Goal: Task Accomplishment & Management: Use online tool/utility

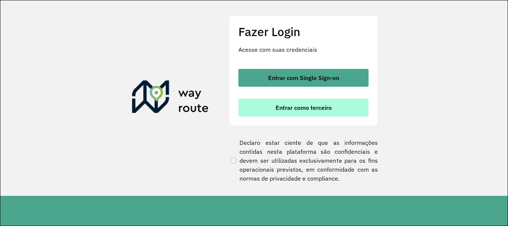
click at [319, 113] on button "Entrar como terceiro" at bounding box center [303, 108] width 130 height 18
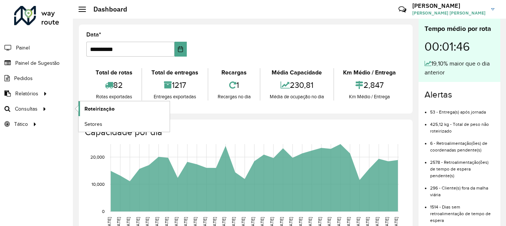
click at [100, 109] on span "Roteirização" at bounding box center [99, 109] width 30 height 8
click at [97, 128] on link "Setores" at bounding box center [124, 123] width 91 height 15
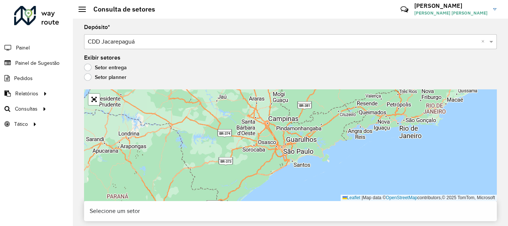
click at [98, 80] on label "Setor planner" at bounding box center [105, 76] width 42 height 7
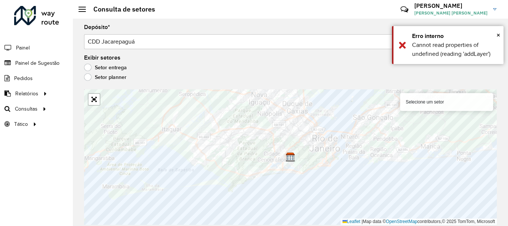
click at [99, 68] on label "Setor entrega" at bounding box center [105, 67] width 43 height 7
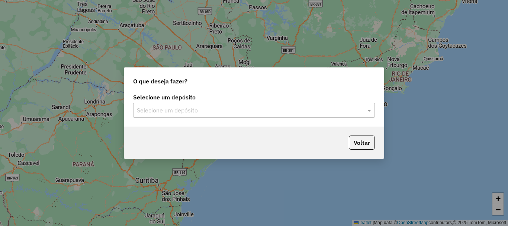
click at [243, 109] on input "text" at bounding box center [247, 110] width 220 height 9
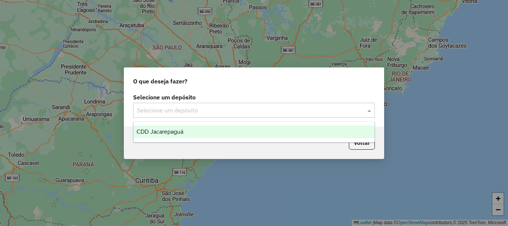
click at [170, 125] on ng-dropdown-panel "CDD Jacarepaguá" at bounding box center [254, 131] width 242 height 21
click at [168, 133] on span "CDD Jacarepaguá" at bounding box center [160, 131] width 47 height 6
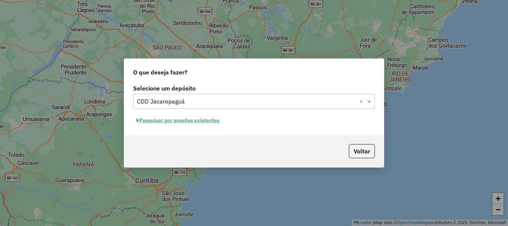
click at [172, 121] on button "Pesquisar por sessões existentes" at bounding box center [178, 121] width 90 height 12
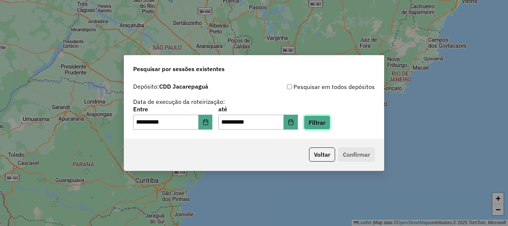
click at [326, 119] on button "Filtrar" at bounding box center [317, 122] width 26 height 14
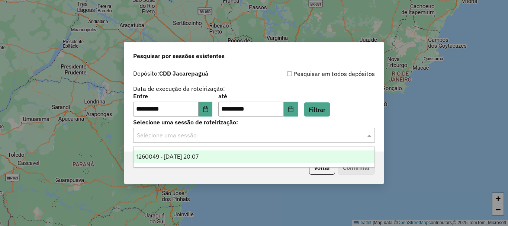
click at [279, 137] on input "text" at bounding box center [247, 135] width 220 height 9
click at [234, 153] on div "1260049 - 05/09/2025 20:07" at bounding box center [254, 156] width 241 height 13
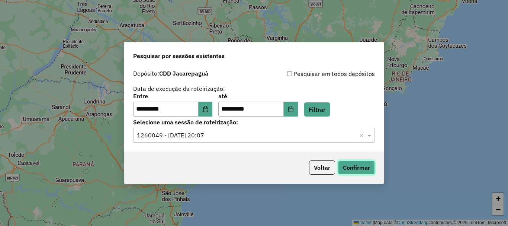
click at [368, 168] on button "Confirmar" at bounding box center [356, 167] width 37 height 14
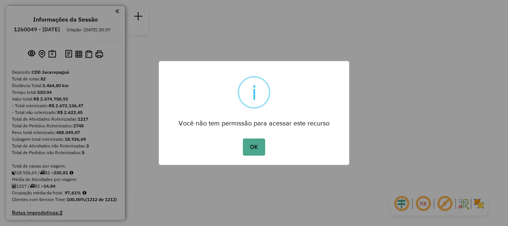
click at [302, 145] on div "OK No Cancel" at bounding box center [254, 147] width 191 height 21
click at [249, 145] on button "OK" at bounding box center [254, 146] width 22 height 17
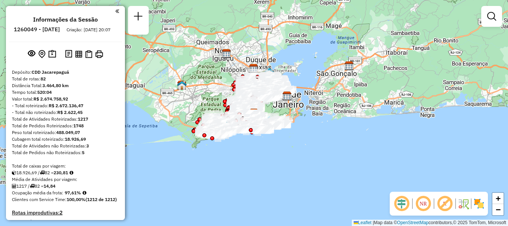
scroll to position [2634, 0]
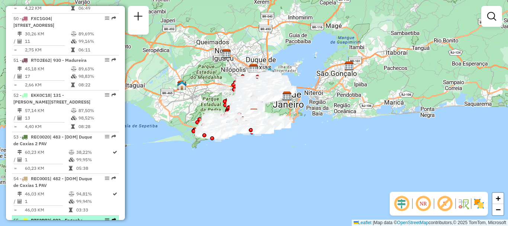
select select "**********"
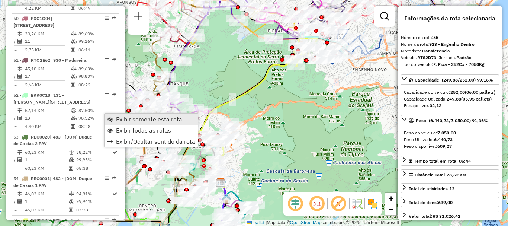
click at [130, 119] on span "Exibir somente esta rota" at bounding box center [149, 119] width 66 height 6
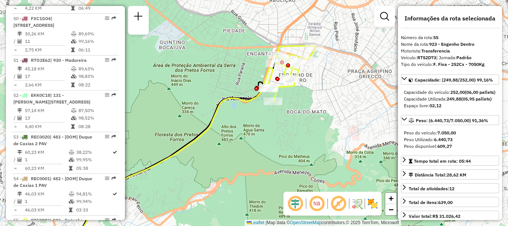
drag, startPoint x: 342, startPoint y: 51, endPoint x: 336, endPoint y: 61, distance: 11.2
click at [336, 61] on div "Janela de atendimento Grade de atendimento Capacidade Transportadoras Veículos …" at bounding box center [254, 113] width 508 height 226
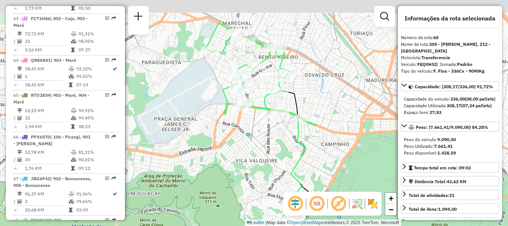
drag, startPoint x: 266, startPoint y: 64, endPoint x: 266, endPoint y: 87, distance: 22.3
click at [266, 87] on div "Janela de atendimento Grade de atendimento Capacidade Transportadoras Veículos …" at bounding box center [254, 113] width 508 height 226
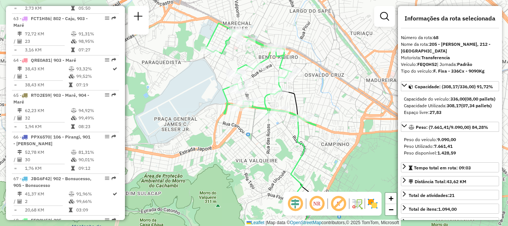
scroll to position [696, 0]
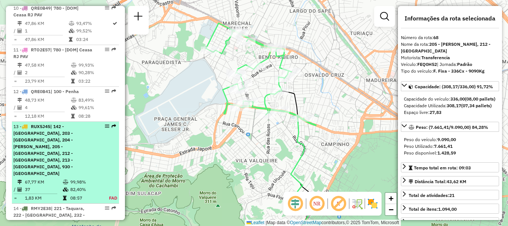
click at [70, 125] on span "| 142 - Marechal, 203 - Madureira, 204 - Oswaldo Cruz, 205 - Bento Ribeiro, 212…" at bounding box center [43, 150] width 60 height 52
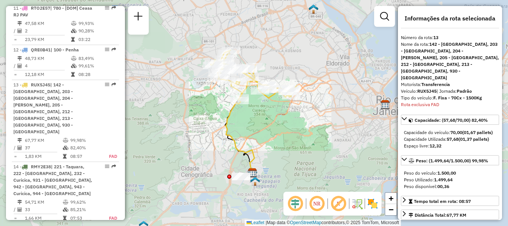
scroll to position [798, 0]
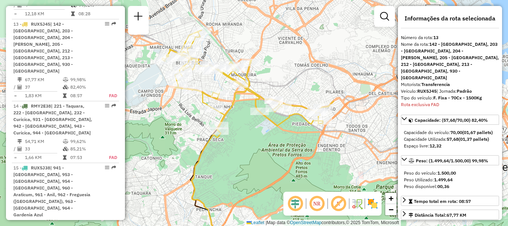
drag, startPoint x: 285, startPoint y: 76, endPoint x: 312, endPoint y: 84, distance: 27.9
click at [312, 84] on div "Janela de atendimento Grade de atendimento Capacidade Transportadoras Veículos …" at bounding box center [254, 113] width 508 height 226
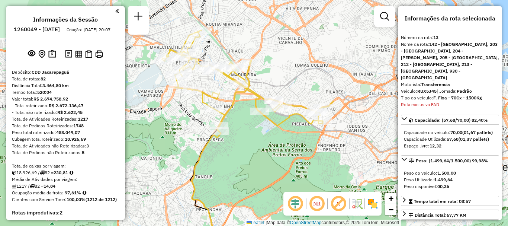
scroll to position [3327, 0]
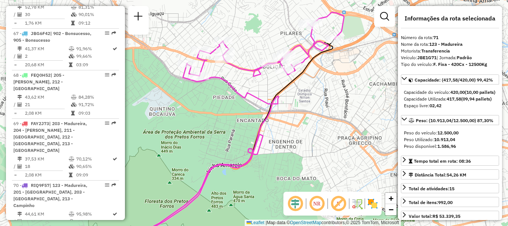
drag, startPoint x: 310, startPoint y: 19, endPoint x: 301, endPoint y: 31, distance: 14.9
click at [301, 31] on div "Janela de atendimento Grade de atendimento Capacidade Transportadoras Veículos …" at bounding box center [254, 113] width 508 height 226
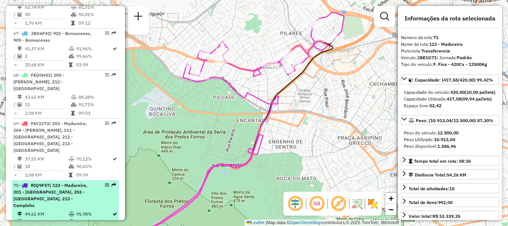
click at [83, 210] on td "95,98%" at bounding box center [94, 213] width 36 height 7
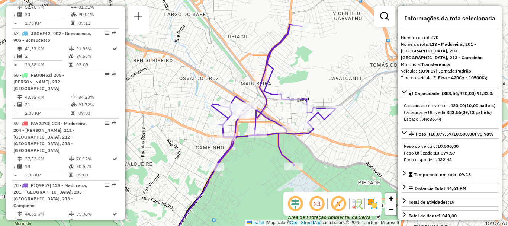
drag, startPoint x: 278, startPoint y: 56, endPoint x: 315, endPoint y: 80, distance: 43.5
click at [315, 80] on div "Janela de atendimento Grade de atendimento Capacidade Transportadoras Veículos …" at bounding box center [254, 113] width 508 height 226
click at [374, 208] on img at bounding box center [373, 204] width 12 height 12
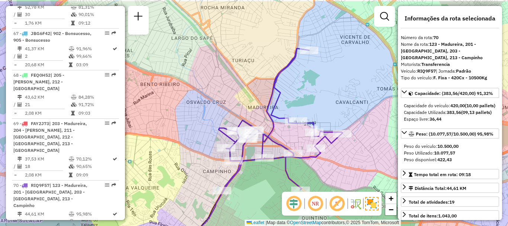
drag, startPoint x: 349, startPoint y: 137, endPoint x: 355, endPoint y: 162, distance: 26.5
click at [355, 162] on div "Janela de atendimento Grade de atendimento Capacidade Transportadoras Veículos …" at bounding box center [254, 113] width 508 height 226
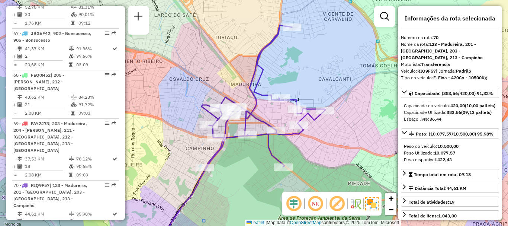
drag, startPoint x: 315, startPoint y: 109, endPoint x: 342, endPoint y: 118, distance: 28.6
click at [342, 118] on div "Janela de atendimento Grade de atendimento Capacidade Transportadoras Veículos …" at bounding box center [254, 113] width 508 height 226
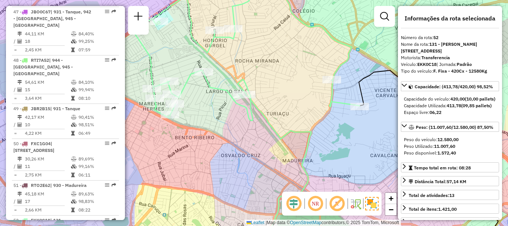
drag, startPoint x: 246, startPoint y: 52, endPoint x: 253, endPoint y: 71, distance: 20.1
click at [253, 71] on div "Janela de atendimento Grade de atendimento Capacidade Transportadoras Veículos …" at bounding box center [254, 113] width 508 height 226
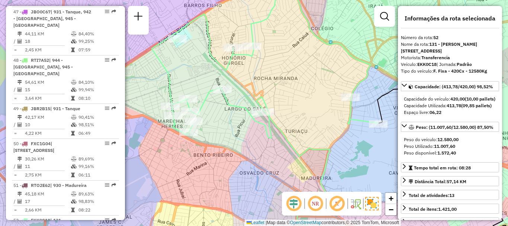
drag, startPoint x: 254, startPoint y: 71, endPoint x: 272, endPoint y: 89, distance: 25.5
click at [272, 89] on div "Janela de atendimento Grade de atendimento Capacidade Transportadoras Veículos …" at bounding box center [254, 113] width 508 height 226
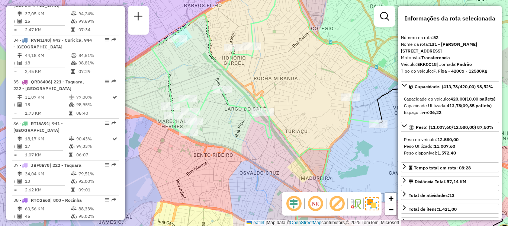
scroll to position [2474, 0]
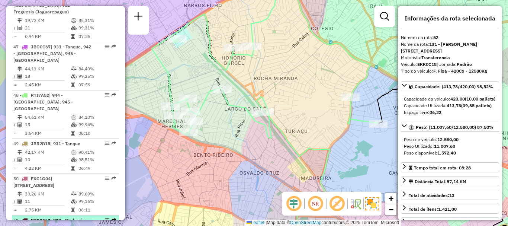
click at [101, 225] on td "89,63%" at bounding box center [97, 228] width 38 height 7
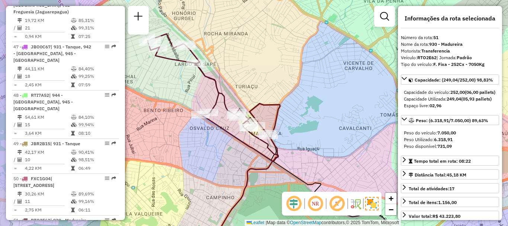
drag, startPoint x: 241, startPoint y: 48, endPoint x: 278, endPoint y: 68, distance: 42.1
click at [275, 68] on div "Janela de atendimento Grade de atendimento Capacidade Transportadoras Veículos …" at bounding box center [254, 113] width 508 height 226
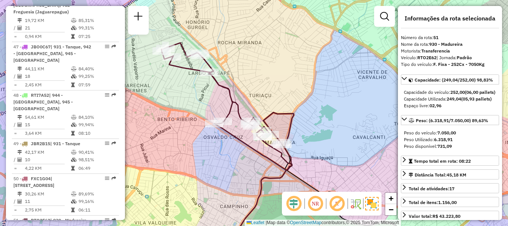
drag, startPoint x: 292, startPoint y: 111, endPoint x: 299, endPoint y: 119, distance: 10.5
click at [299, 119] on div "Janela de atendimento Grade de atendimento Capacidade Transportadoras Veículos …" at bounding box center [254, 113] width 508 height 226
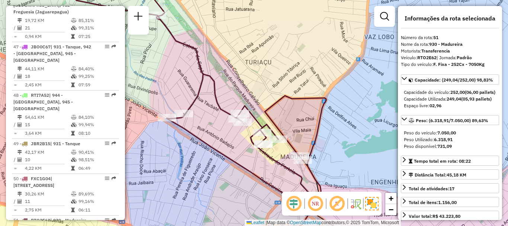
drag, startPoint x: 286, startPoint y: 127, endPoint x: 302, endPoint y: 140, distance: 21.2
click at [301, 140] on div "Janela de atendimento Grade de atendimento Capacidade Transportadoras Veículos …" at bounding box center [254, 113] width 508 height 226
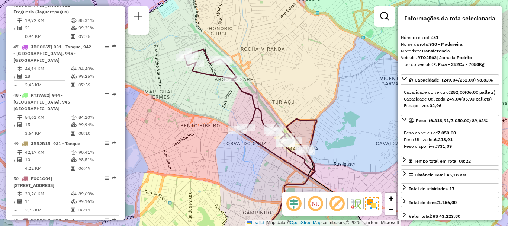
click at [312, 132] on icon at bounding box center [251, 112] width 132 height 127
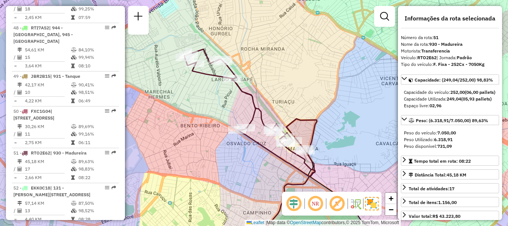
scroll to position [2576, 0]
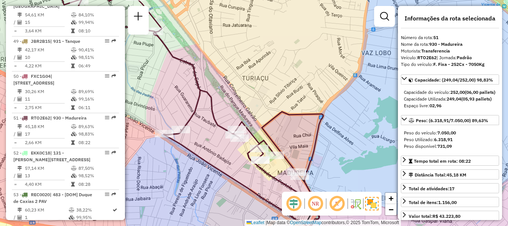
drag, startPoint x: 312, startPoint y: 125, endPoint x: 317, endPoint y: 137, distance: 12.9
click at [317, 137] on icon at bounding box center [191, 106] width 266 height 242
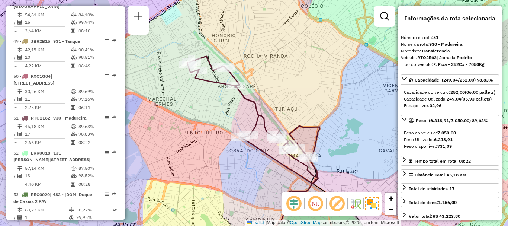
drag, startPoint x: 312, startPoint y: 131, endPoint x: 306, endPoint y: 125, distance: 8.2
click at [306, 125] on icon at bounding box center [254, 119] width 132 height 127
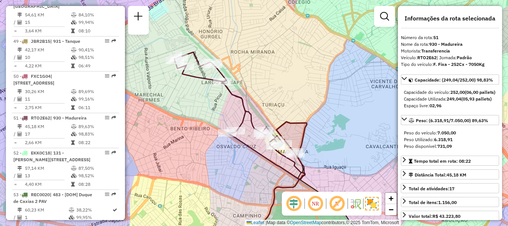
drag, startPoint x: 306, startPoint y: 127, endPoint x: 298, endPoint y: 128, distance: 8.2
click at [298, 128] on icon at bounding box center [241, 115] width 132 height 127
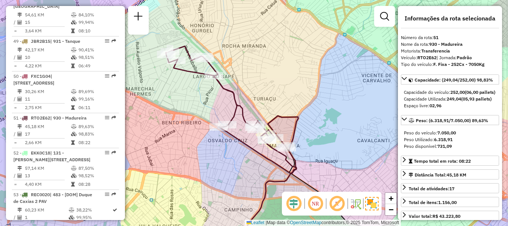
drag, startPoint x: 292, startPoint y: 131, endPoint x: 283, endPoint y: 125, distance: 10.4
click at [283, 125] on div "Janela de atendimento Grade de atendimento Capacidade Transportadoras Veículos …" at bounding box center [254, 113] width 508 height 226
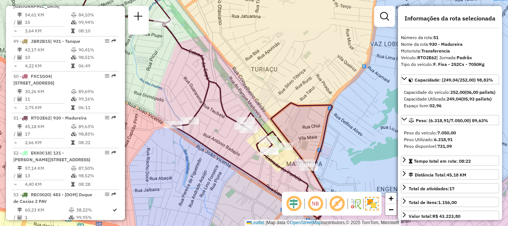
drag, startPoint x: 290, startPoint y: 126, endPoint x: 308, endPoint y: 123, distance: 18.5
click at [308, 123] on div "Janela de atendimento Grade de atendimento Capacidade Transportadoras Veículos …" at bounding box center [254, 113] width 508 height 226
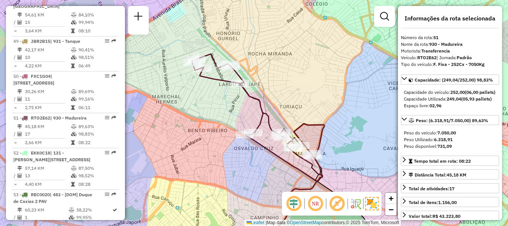
drag, startPoint x: 306, startPoint y: 119, endPoint x: 310, endPoint y: 130, distance: 12.0
click at [310, 130] on icon at bounding box center [258, 117] width 132 height 127
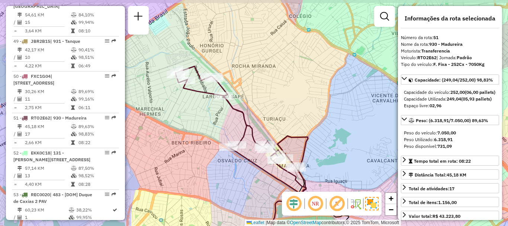
drag, startPoint x: 329, startPoint y: 123, endPoint x: 313, endPoint y: 135, distance: 20.2
click at [313, 135] on div "Janela de atendimento Grade de atendimento Capacidade Transportadoras Veículos …" at bounding box center [254, 113] width 508 height 226
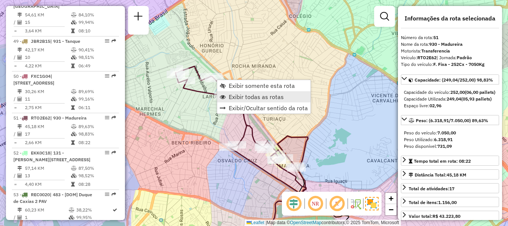
click at [235, 94] on span "Exibir todas as rotas" at bounding box center [256, 97] width 55 height 6
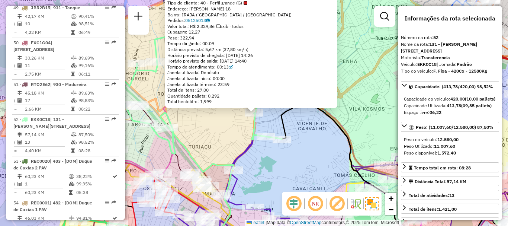
scroll to position [2611, 0]
click at [326, 115] on icon at bounding box center [348, 175] width 134 height 145
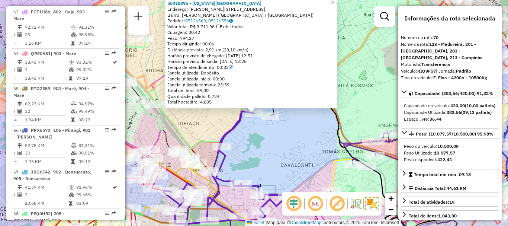
scroll to position [3381, 0]
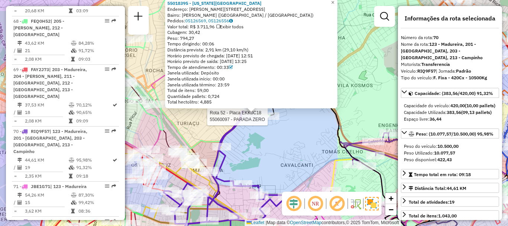
click at [275, 120] on div at bounding box center [270, 115] width 19 height 7
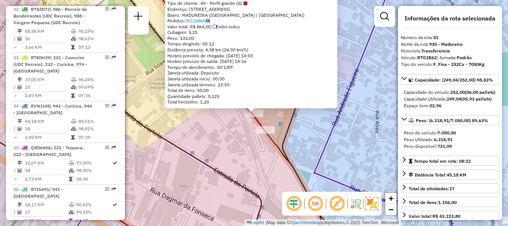
scroll to position [2576, 0]
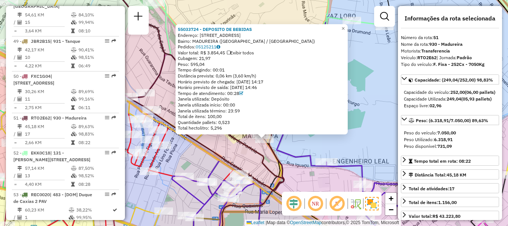
drag, startPoint x: 283, startPoint y: 130, endPoint x: 286, endPoint y: 131, distance: 3.7
click at [285, 142] on div "55033724 - DEPOSITO DE BEBIDAS Endereço: R CONSELHEIRO GALVAO 28 Bairro: MADURE…" at bounding box center [254, 113] width 508 height 226
click at [387, 73] on div "55033724 - DEPOSITO DE BEBIDAS Endereço: R CONSELHEIRO GALVAO 28 Bairro: MADURE…" at bounding box center [254, 113] width 508 height 226
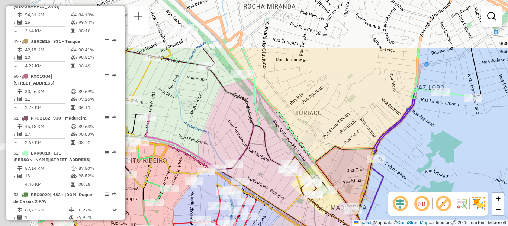
drag, startPoint x: 386, startPoint y: 116, endPoint x: 400, endPoint y: 132, distance: 20.8
click at [400, 132] on div "Janela de atendimento Grade de atendimento Capacidade Transportadoras Veículos …" at bounding box center [254, 113] width 508 height 226
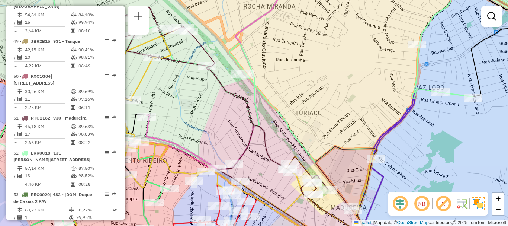
drag, startPoint x: 322, startPoint y: 106, endPoint x: 326, endPoint y: 112, distance: 7.2
click at [326, 111] on div "Janela de atendimento Grade de atendimento Capacidade Transportadoras Veículos …" at bounding box center [254, 113] width 508 height 226
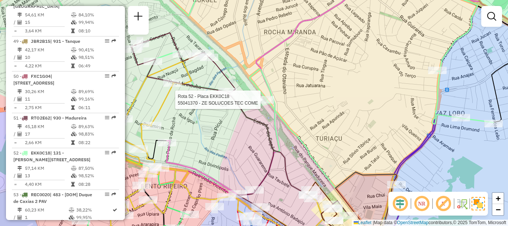
select select "**********"
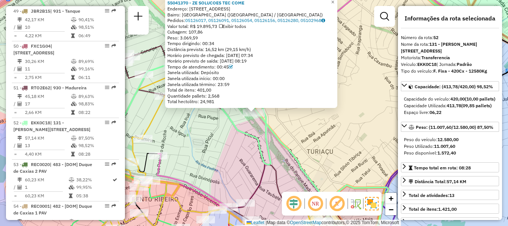
scroll to position [2611, 0]
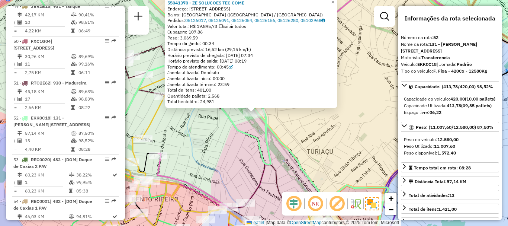
click at [290, 135] on div "55041370 - ZE SOLUCOES TEC COME Endereço: RUA CONSELHEIRO GALVAO 860 Bairro: TU…" at bounding box center [254, 113] width 508 height 226
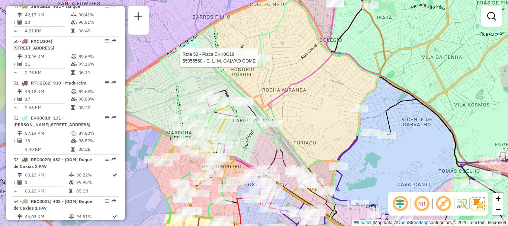
select select "**********"
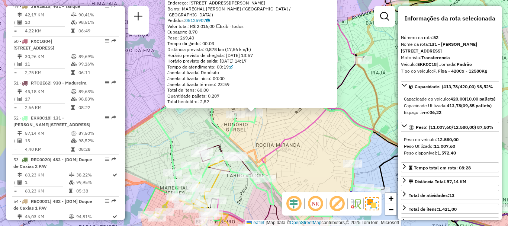
click at [294, 132] on icon at bounding box center [286, 125] width 139 height 202
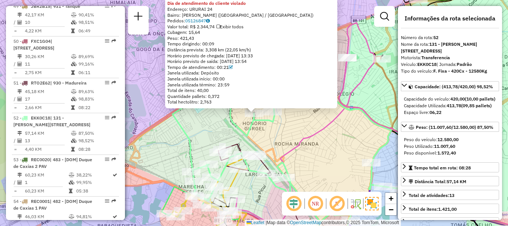
click at [274, 158] on div "55057930 - ENCONTRO DA VILA Tipo de cliente: 80 - Chopp/VIP (C) Dia de atendime…" at bounding box center [254, 113] width 508 height 226
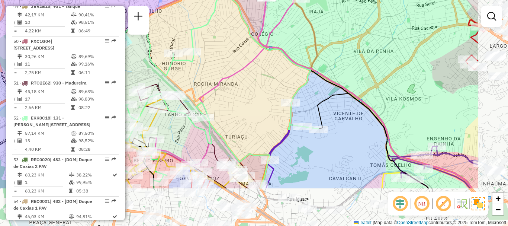
drag, startPoint x: 301, startPoint y: 158, endPoint x: 221, endPoint y: 97, distance: 100.8
click at [221, 97] on div "Janela de atendimento Grade de atendimento Capacidade Transportadoras Veículos …" at bounding box center [254, 113] width 508 height 226
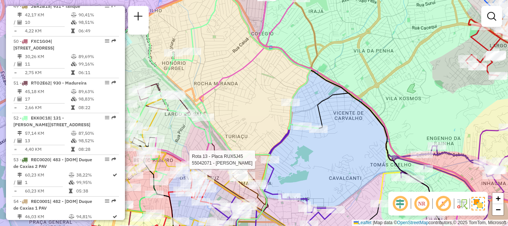
select select "**********"
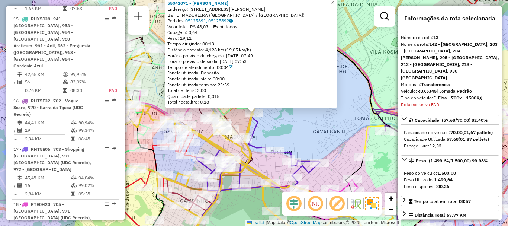
scroll to position [800, 0]
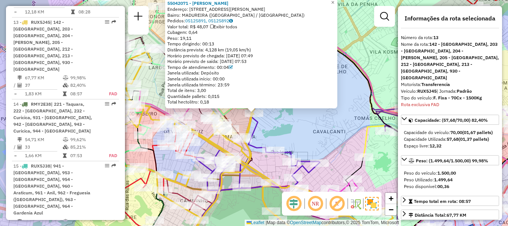
click at [261, 145] on icon at bounding box center [258, 149] width 124 height 143
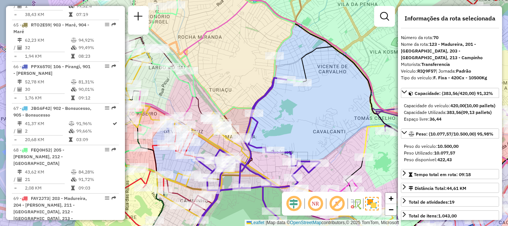
scroll to position [3381, 0]
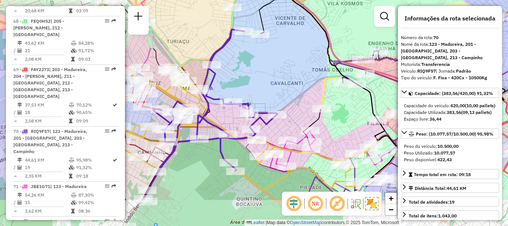
drag, startPoint x: 285, startPoint y: 136, endPoint x: 242, endPoint y: 87, distance: 65.1
click at [242, 87] on div "Janela de atendimento Grade de atendimento Capacidade Transportadoras Veículos …" at bounding box center [254, 113] width 508 height 226
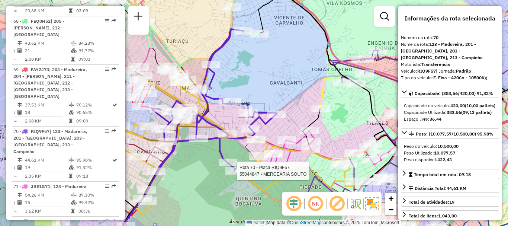
click at [234, 175] on div at bounding box center [234, 170] width 19 height 7
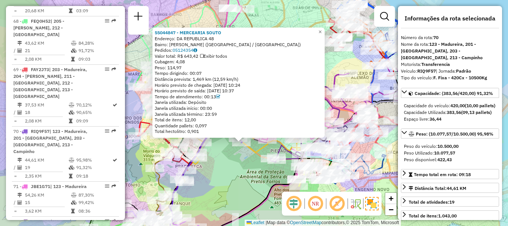
click at [230, 171] on div "55044847 - MERCEARIA SOUTO Endereço: DA REPUBLICA 48 Bairro: QUINTINO BOCAIUVA …" at bounding box center [254, 113] width 508 height 226
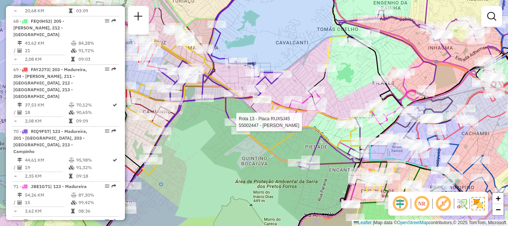
select select "**********"
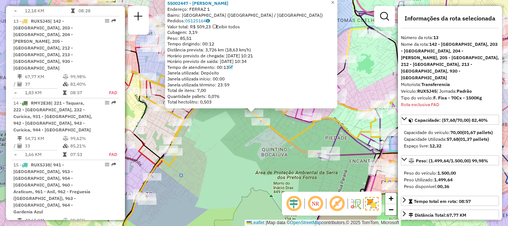
scroll to position [801, 0]
click at [242, 134] on div "55002447 - ALEXANDRE FERNAND Endereço: FERRAZ 1 Bairro: CASCADURA (RIO DE JANEI…" at bounding box center [254, 113] width 508 height 226
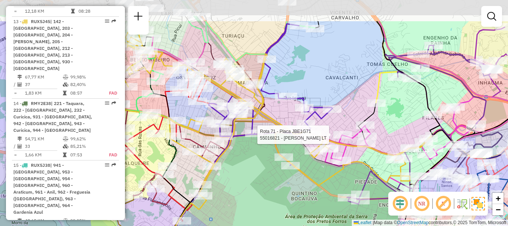
drag, startPoint x: 308, startPoint y: 95, endPoint x: 338, endPoint y: 138, distance: 53.0
click at [338, 138] on div at bounding box center [342, 134] width 19 height 7
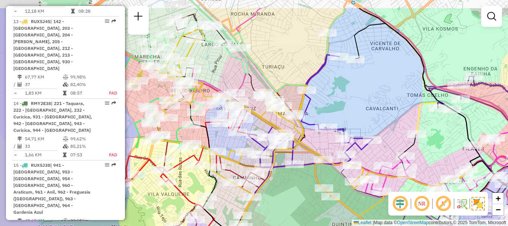
drag, startPoint x: 220, startPoint y: 54, endPoint x: 233, endPoint y: 63, distance: 16.2
click at [233, 63] on div "Rota 71 - Placa JBE1G71 55016821 - MERCADINHO AMALIA LT Janela de atendimento G…" at bounding box center [254, 113] width 508 height 226
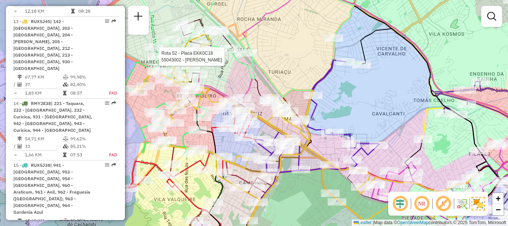
select select "**********"
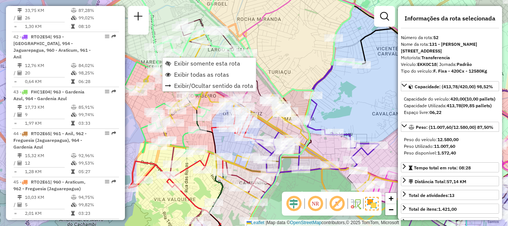
scroll to position [2611, 0]
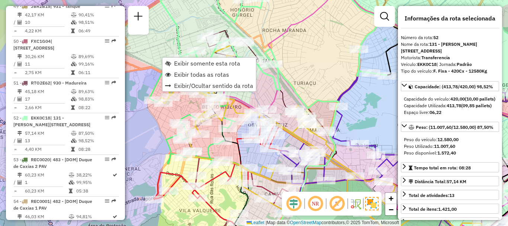
drag, startPoint x: 307, startPoint y: 28, endPoint x: 333, endPoint y: 39, distance: 28.0
click at [333, 39] on div "Janela de atendimento Grade de atendimento Capacidade Transportadoras Veículos …" at bounding box center [254, 113] width 508 height 226
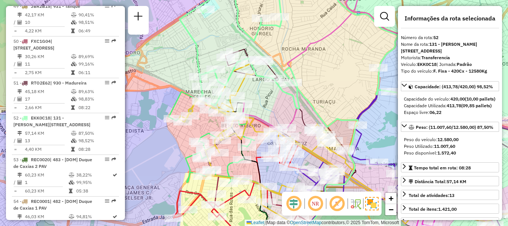
drag, startPoint x: 291, startPoint y: 43, endPoint x: 310, endPoint y: 62, distance: 26.6
click at [310, 62] on div "Janela de atendimento Grade de atendimento Capacidade Transportadoras Veículos …" at bounding box center [254, 113] width 508 height 226
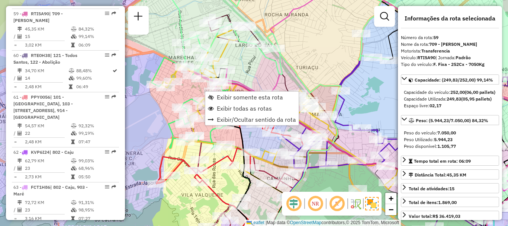
scroll to position [2910, 0]
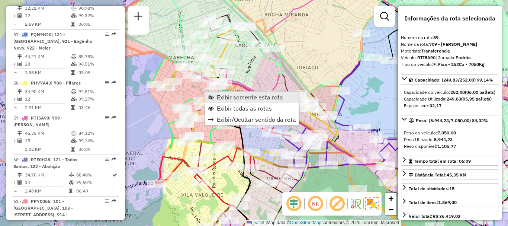
click at [215, 95] on link "Exibir somente esta rota" at bounding box center [251, 97] width 93 height 11
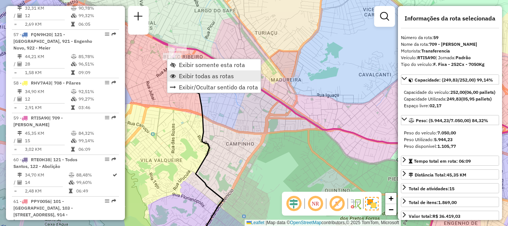
click at [191, 73] on span "Exibir todas as rotas" at bounding box center [206, 76] width 55 height 6
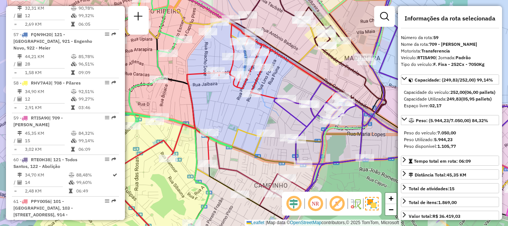
drag, startPoint x: 229, startPoint y: 49, endPoint x: 232, endPoint y: 47, distance: 3.8
click at [232, 47] on icon at bounding box center [178, 110] width 315 height 172
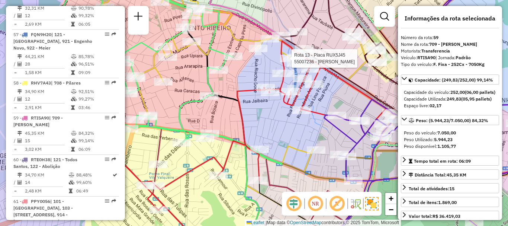
drag, startPoint x: 191, startPoint y: 62, endPoint x: 243, endPoint y: 79, distance: 54.6
click at [243, 79] on div "Rota 13 - Placa RUX5J45 55007236 - DENANCI DE SOUZA Janela de atendimento Grade…" at bounding box center [254, 113] width 508 height 226
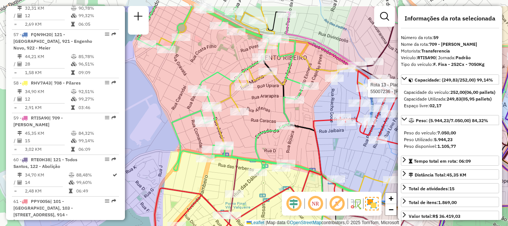
drag, startPoint x: 241, startPoint y: 93, endPoint x: 316, endPoint y: 122, distance: 80.9
click at [316, 122] on icon at bounding box center [305, 157] width 315 height 172
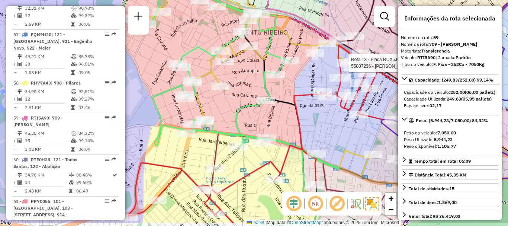
drag, startPoint x: 317, startPoint y: 122, endPoint x: 297, endPoint y: 97, distance: 32.1
click at [297, 97] on icon at bounding box center [285, 131] width 315 height 172
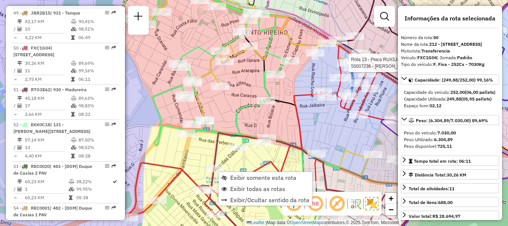
scroll to position [2528, 0]
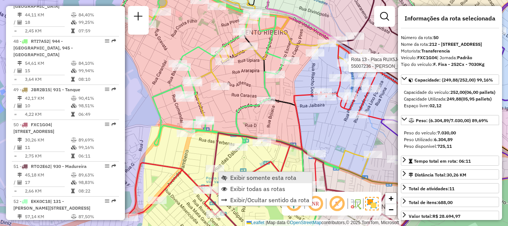
click at [234, 176] on span "Exibir somente esta rota" at bounding box center [263, 178] width 66 height 6
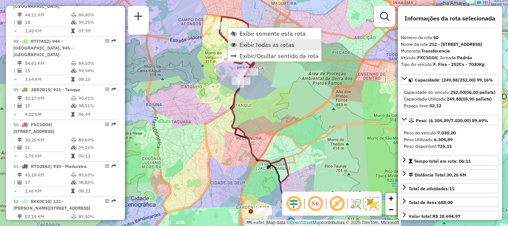
click at [251, 47] on span "Exibir todas as rotas" at bounding box center [267, 45] width 55 height 6
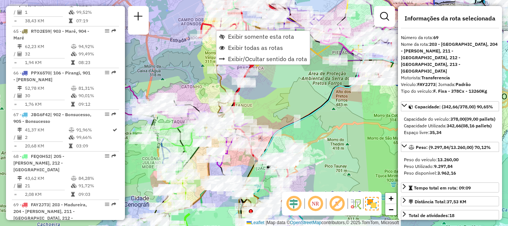
scroll to position [3326, 0]
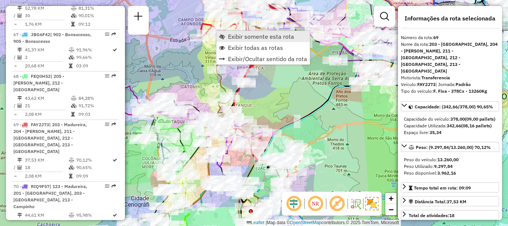
click at [227, 35] on link "Exibir somente esta rota" at bounding box center [263, 36] width 93 height 11
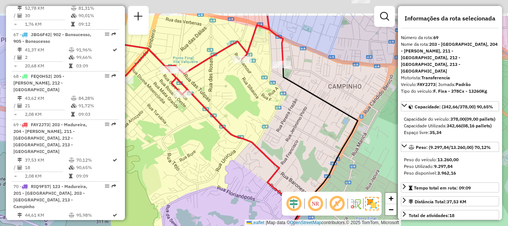
drag, startPoint x: 267, startPoint y: 28, endPoint x: 281, endPoint y: 105, distance: 77.6
click at [281, 105] on div "Janela de atendimento Grade de atendimento Capacidade Transportadoras Veículos …" at bounding box center [254, 113] width 508 height 226
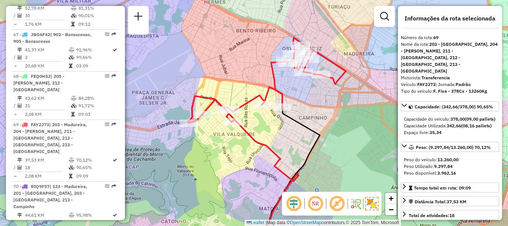
drag, startPoint x: 283, startPoint y: 99, endPoint x: 269, endPoint y: 110, distance: 17.8
click at [269, 110] on div "Janela de atendimento Grade de atendimento Capacidade Transportadoras Veículos …" at bounding box center [254, 113] width 508 height 226
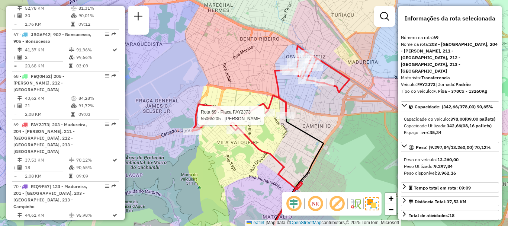
drag, startPoint x: 266, startPoint y: 93, endPoint x: 277, endPoint y: 97, distance: 11.7
click at [277, 97] on icon at bounding box center [270, 89] width 157 height 86
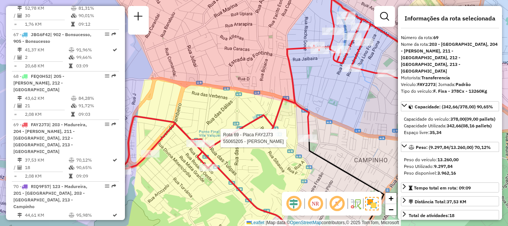
drag, startPoint x: 281, startPoint y: 71, endPoint x: 299, endPoint y: 67, distance: 18.2
click at [299, 67] on div "Rota 69 - Placa FAY2J73 55065205 - TADEU PEREIRA DA SILVA Janela de atendimento…" at bounding box center [254, 113] width 508 height 226
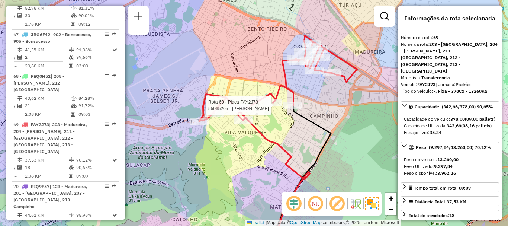
click at [217, 97] on icon at bounding box center [278, 79] width 157 height 86
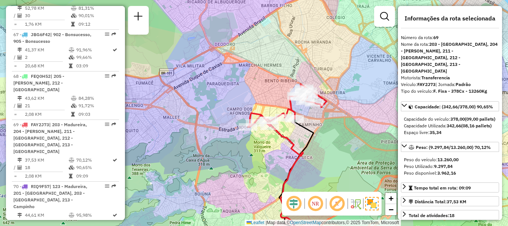
drag, startPoint x: 330, startPoint y: 135, endPoint x: 210, endPoint y: 96, distance: 125.5
click at [217, 97] on div "Janela de atendimento Grade de atendimento Capacidade Transportadoras Veículos …" at bounding box center [254, 113] width 508 height 226
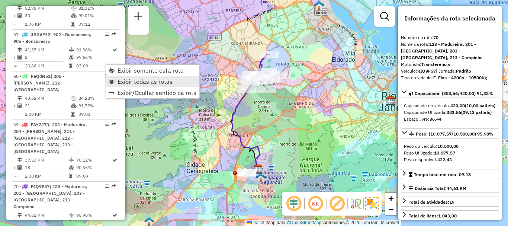
click at [171, 79] on span "Exibir todas as rotas" at bounding box center [145, 82] width 55 height 6
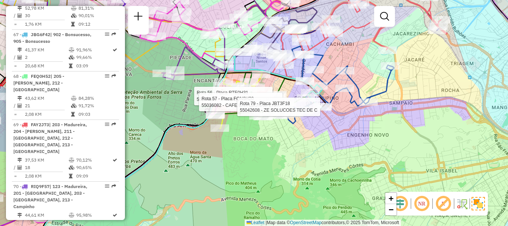
select select "**********"
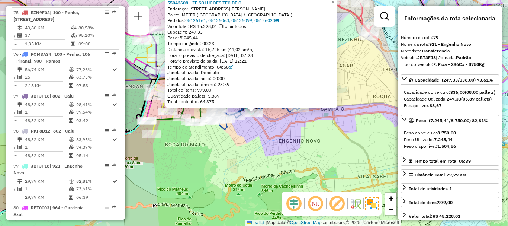
scroll to position [3756, 0]
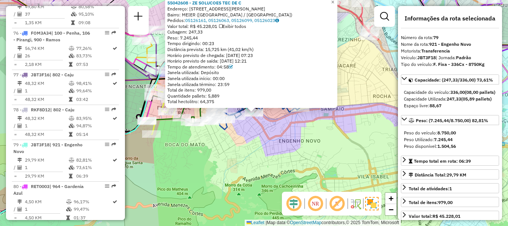
click at [271, 125] on div "55042608 - ZE SOLUCOES TEC DE C Endereço: RUA CONEGO TOBIAS 44 Bairro: MEIER (R…" at bounding box center [254, 113] width 508 height 226
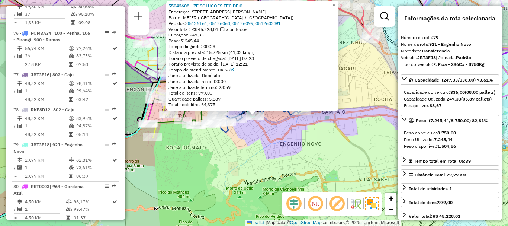
click at [273, 131] on div "55042608 - ZE SOLUCOES TEC DE C Endereço: RUA CONEGO TOBIAS 44 Bairro: MEIER (R…" at bounding box center [254, 113] width 508 height 226
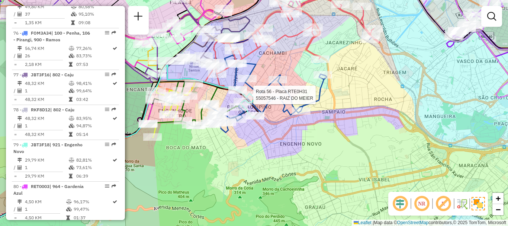
select select "**********"
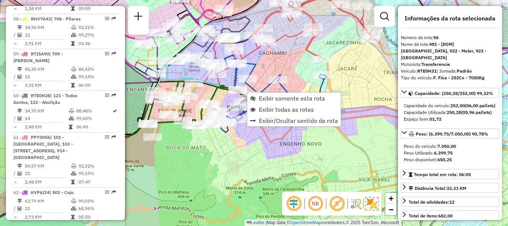
scroll to position [2778, 0]
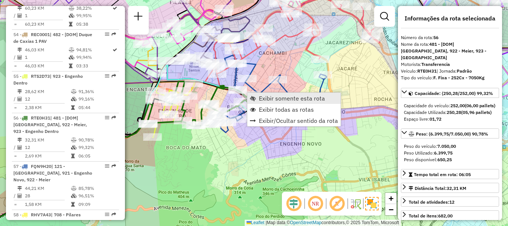
click at [267, 100] on span "Exibir somente esta rota" at bounding box center [292, 98] width 66 height 6
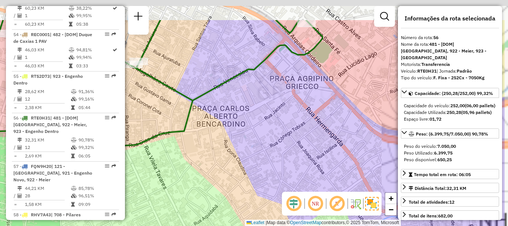
drag, startPoint x: 342, startPoint y: 44, endPoint x: 286, endPoint y: 88, distance: 71.5
click at [286, 88] on div "Janela de atendimento Grade de atendimento Capacidade Transportadoras Veículos …" at bounding box center [254, 113] width 508 height 226
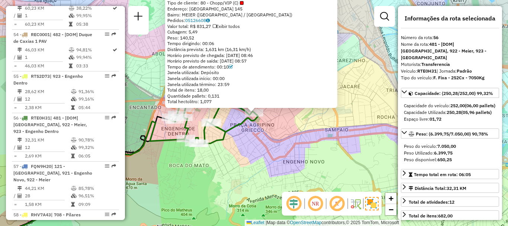
click at [267, 136] on div "55057546 - RAIZ DO MEIER Tipo de cliente: 80 - Chopp/VIP (C) Endereço: SANTA FE…" at bounding box center [254, 113] width 508 height 226
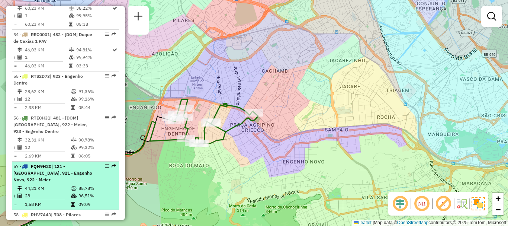
click at [110, 185] on td "85,78%" at bounding box center [97, 188] width 38 height 7
select select "**********"
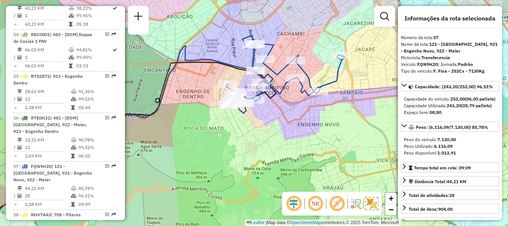
drag, startPoint x: 317, startPoint y: 55, endPoint x: 324, endPoint y: 70, distance: 16.3
click at [324, 70] on div "Janela de atendimento Grade de atendimento Capacidade Transportadoras Veículos …" at bounding box center [254, 113] width 508 height 226
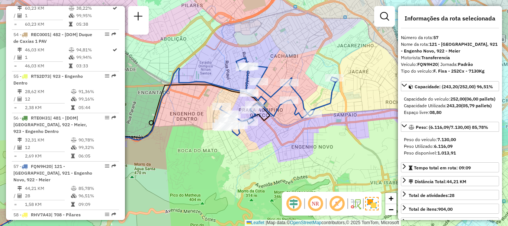
drag, startPoint x: 324, startPoint y: 70, endPoint x: 316, endPoint y: 97, distance: 28.0
click at [316, 97] on div "Janela de atendimento Grade de atendimento Capacidade Transportadoras Veículos …" at bounding box center [254, 113] width 508 height 226
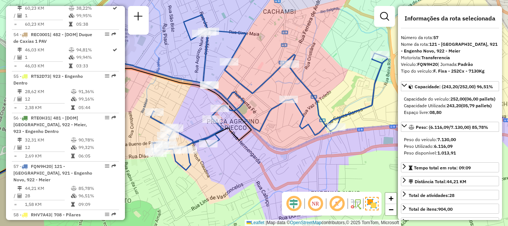
drag, startPoint x: 317, startPoint y: 96, endPoint x: 347, endPoint y: 83, distance: 32.7
click at [347, 83] on div "Janela de atendimento Grade de atendimento Capacidade Transportadoras Veículos …" at bounding box center [254, 113] width 508 height 226
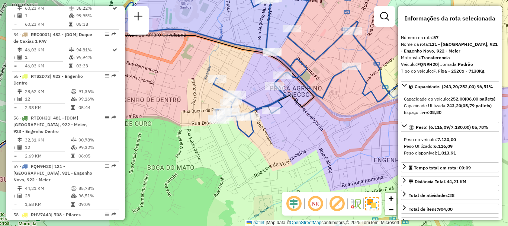
drag, startPoint x: 327, startPoint y: 47, endPoint x: 143, endPoint y: 191, distance: 233.7
click at [214, 137] on icon at bounding box center [332, 60] width 237 height 153
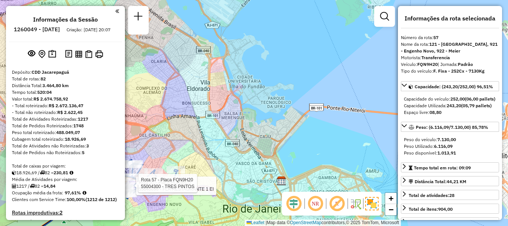
select select "**********"
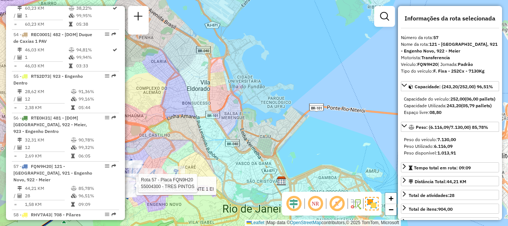
scroll to position [930, 0]
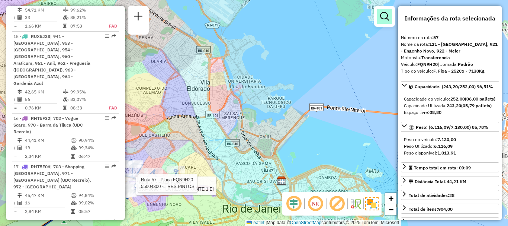
click at [387, 19] on em at bounding box center [384, 16] width 9 height 9
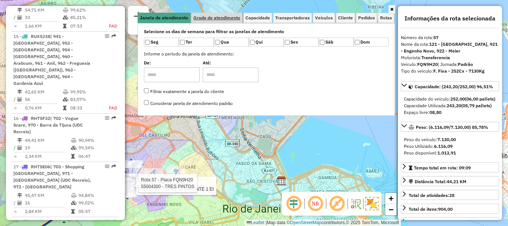
click at [236, 16] on span "Grade de atendimento" at bounding box center [216, 18] width 47 height 4
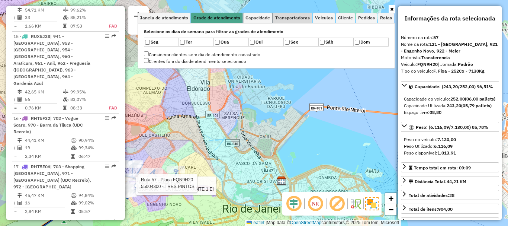
click at [260, 18] on span "Capacidade" at bounding box center [258, 18] width 25 height 4
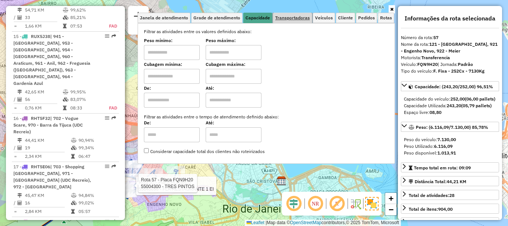
click at [303, 17] on span "Transportadoras" at bounding box center [292, 18] width 35 height 4
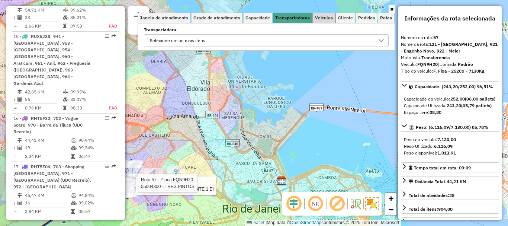
click at [322, 17] on span "Veículos" at bounding box center [324, 18] width 18 height 4
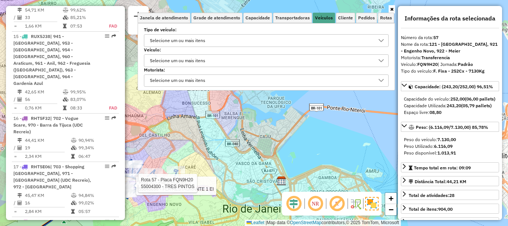
click at [384, 40] on icon at bounding box center [381, 41] width 6 height 6
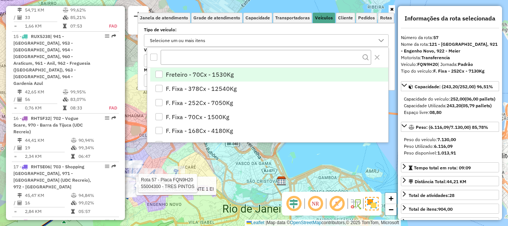
scroll to position [4, 26]
click at [384, 40] on icon at bounding box center [381, 41] width 6 height 6
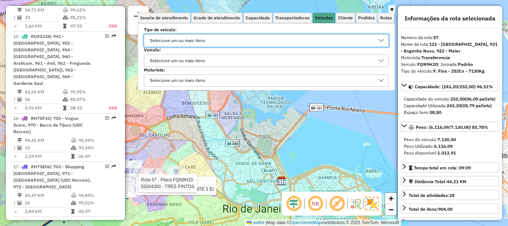
click at [360, 127] on div "Rota 57 - Placa FQN9H20 55040698 - FLA RESTAURANTE 1 EI Rota 57 - Placa FQN9H20…" at bounding box center [254, 113] width 508 height 226
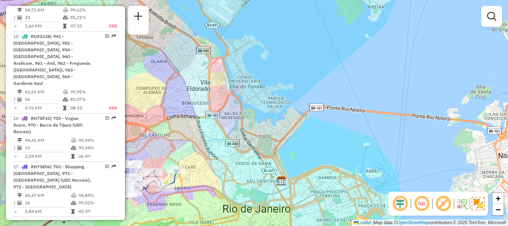
click at [333, 47] on div "Janela de atendimento Grade de atendimento Capacidade Transportadoras Veículos …" at bounding box center [254, 113] width 508 height 226
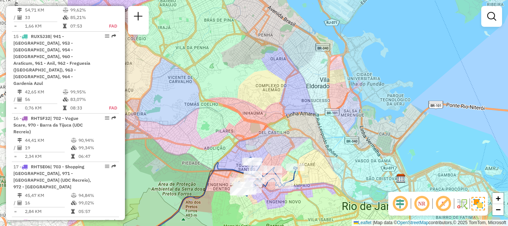
drag, startPoint x: 304, startPoint y: 60, endPoint x: 423, endPoint y: 59, distance: 119.1
click at [423, 59] on div "Janela de atendimento Grade de atendimento Capacidade Transportadoras Veículos …" at bounding box center [254, 113] width 508 height 226
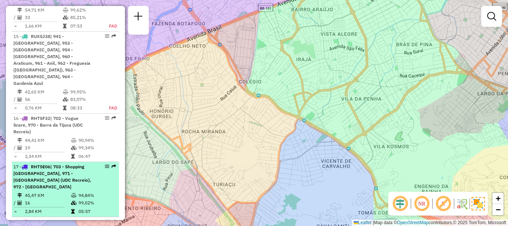
drag, startPoint x: 43, startPoint y: 105, endPoint x: 43, endPoint y: 113, distance: 7.8
click at [43, 153] on td "2,34 KM" at bounding box center [48, 156] width 46 height 7
select select "**********"
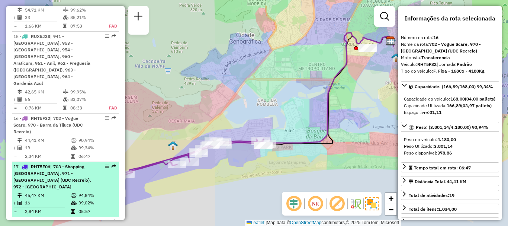
click at [44, 163] on div "17 - RHT5E06 | 703 - Shopping Rio Designer barra, 971 - Barra da Tijuca (UDC Re…" at bounding box center [52, 176] width 79 height 27
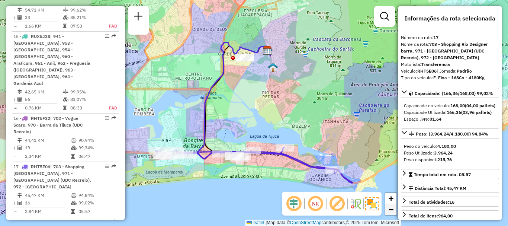
click at [394, 212] on link "−" at bounding box center [390, 209] width 11 height 11
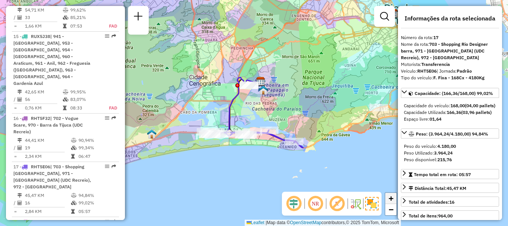
click at [388, 202] on link "+" at bounding box center [390, 198] width 11 height 11
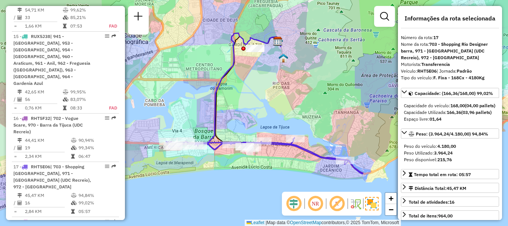
drag, startPoint x: 349, startPoint y: 135, endPoint x: 359, endPoint y: 127, distance: 13.7
click at [359, 127] on div "Janela de atendimento Grade de atendimento Capacidade Transportadoras Veículos …" at bounding box center [254, 113] width 508 height 226
click at [265, 189] on div "Janela de atendimento Grade de atendimento Capacidade Transportadoras Veículos …" at bounding box center [254, 113] width 508 height 226
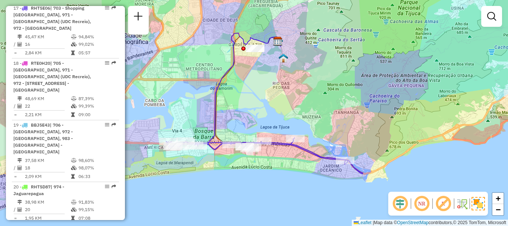
scroll to position [1310, 0]
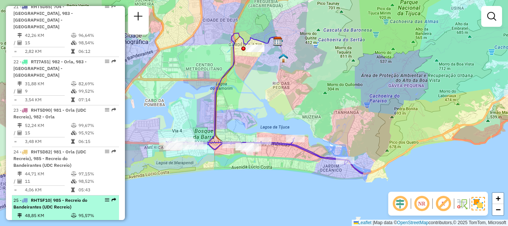
click at [30, 197] on div "25 - RHT5F10 | 985 - Recreio do Bandeirantes (UDC Recreio)" at bounding box center [52, 203] width 79 height 13
select select "**********"
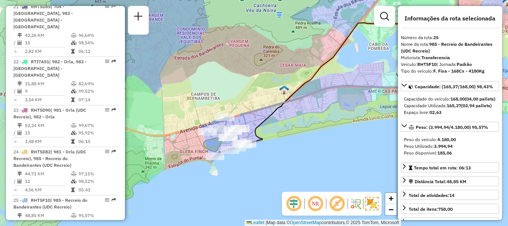
drag, startPoint x: 160, startPoint y: 152, endPoint x: 262, endPoint y: 106, distance: 111.2
click at [262, 106] on icon at bounding box center [372, 52] width 265 height 151
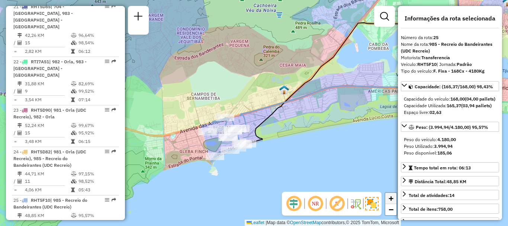
click at [390, 198] on span "+" at bounding box center [391, 197] width 5 height 9
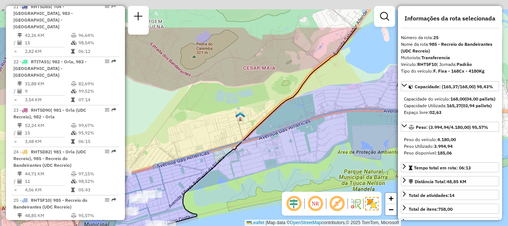
drag, startPoint x: 337, startPoint y: 134, endPoint x: 263, endPoint y: 185, distance: 90.0
click at [263, 185] on div "Janela de atendimento Grade de atendimento Capacidade Transportadoras Veículos …" at bounding box center [254, 113] width 508 height 226
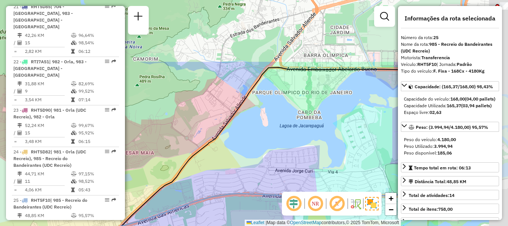
drag, startPoint x: 333, startPoint y: 99, endPoint x: 212, endPoint y: 184, distance: 147.2
click at [212, 184] on div "Janela de atendimento Grade de atendimento Capacidade Transportadoras Veículos …" at bounding box center [254, 113] width 508 height 226
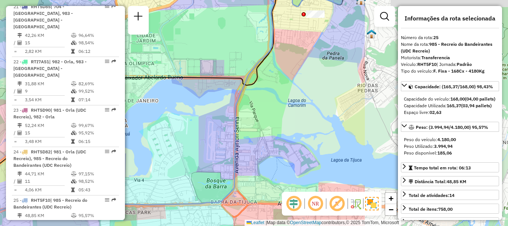
drag, startPoint x: 351, startPoint y: 128, endPoint x: 157, endPoint y: 140, distance: 194.2
click at [157, 141] on div "Janela de atendimento Grade de atendimento Capacidade Transportadoras Veículos …" at bounding box center [254, 113] width 508 height 226
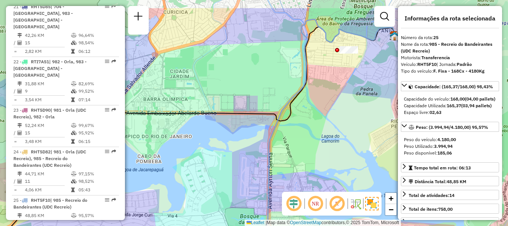
drag, startPoint x: 303, startPoint y: 59, endPoint x: 346, endPoint y: 78, distance: 46.7
click at [346, 78] on div "Janela de atendimento Grade de atendimento Capacidade Transportadoras Veículos …" at bounding box center [254, 113] width 508 height 226
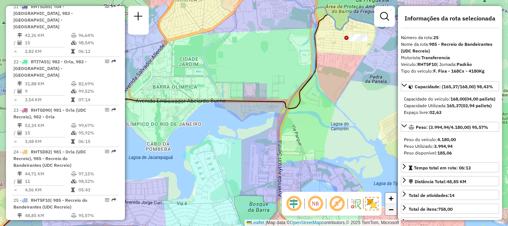
click at [389, 209] on span "−" at bounding box center [391, 209] width 5 height 9
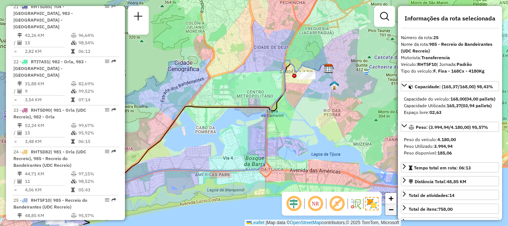
click at [389, 209] on span "−" at bounding box center [391, 209] width 5 height 9
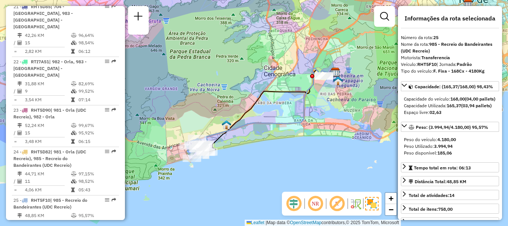
drag, startPoint x: 279, startPoint y: 149, endPoint x: 323, endPoint y: 131, distance: 47.9
click at [323, 131] on div "Janela de atendimento Grade de atendimento Capacidade Transportadoras Veículos …" at bounding box center [254, 113] width 508 height 226
click at [337, 44] on div "Janela de atendimento Grade de atendimento Capacidade Transportadoras Veículos …" at bounding box center [254, 113] width 508 height 226
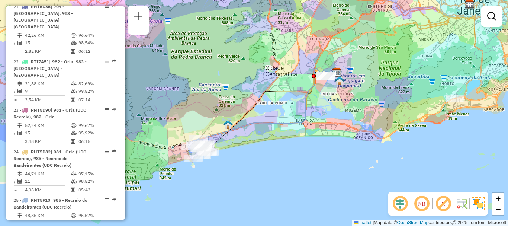
click at [273, 172] on div "Janela de atendimento Grade de atendimento Capacidade Transportadoras Veículos …" at bounding box center [254, 113] width 508 height 226
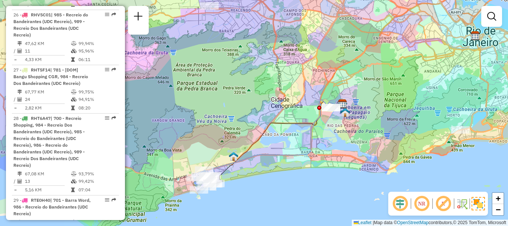
scroll to position [985, 0]
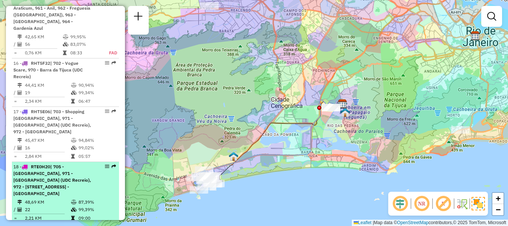
click at [56, 164] on span "| 705 - Barra da Tijuca, 971 - Barra da Tijuca (UDC Recreio), 972 - Barra da Ti…" at bounding box center [52, 180] width 78 height 32
select select "**********"
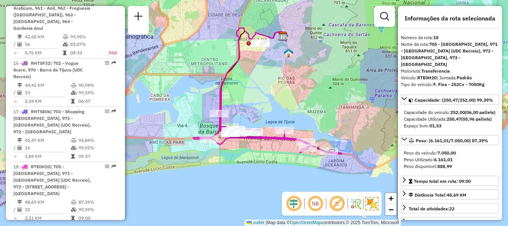
drag, startPoint x: 302, startPoint y: 104, endPoint x: 315, endPoint y: 82, distance: 25.7
click at [315, 82] on div "Janela de atendimento Grade de atendimento Capacidade Transportadoras Veículos …" at bounding box center [254, 113] width 508 height 226
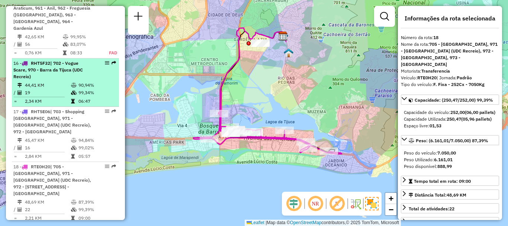
click at [67, 60] on span "| 702 - Vogue Scare, 970 - Barra da Tijuca (UDC Recreio)" at bounding box center [48, 69] width 70 height 19
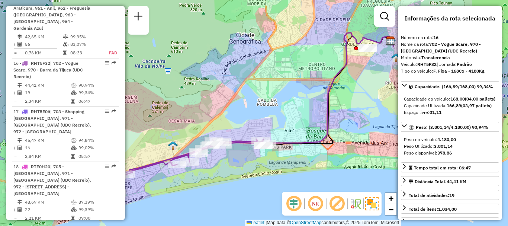
scroll to position [1537, 0]
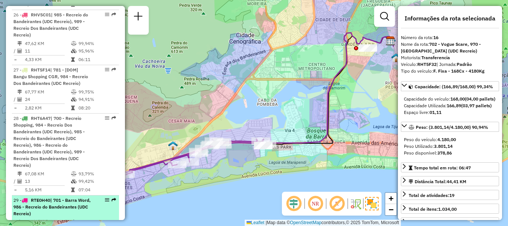
click at [33, 197] on span "| 701 - Barra Word, 986 - Recreio do Bandeirantes (UDC Recreio)" at bounding box center [51, 206] width 77 height 19
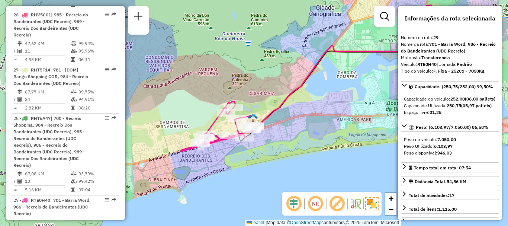
drag, startPoint x: 230, startPoint y: 137, endPoint x: 304, endPoint y: 102, distance: 81.1
click at [304, 102] on div "Janela de atendimento Grade de atendimento Capacidade Transportadoras Veículos …" at bounding box center [254, 113] width 508 height 226
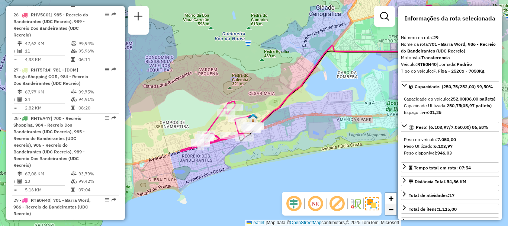
click at [390, 210] on span "−" at bounding box center [391, 209] width 5 height 9
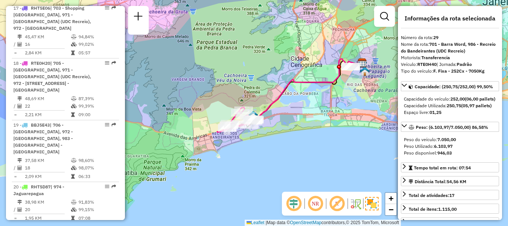
scroll to position [1220, 0]
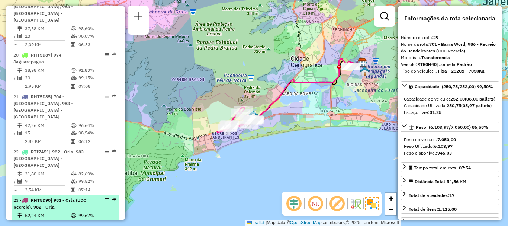
drag, startPoint x: 93, startPoint y: 122, endPoint x: 98, endPoint y: 120, distance: 5.0
click at [94, 197] on div "23 - RHT5D90 | 981 - Orla (UDC Recreio), 982 - Orla" at bounding box center [65, 203] width 104 height 13
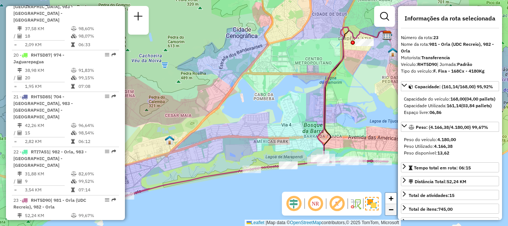
click at [393, 212] on span "−" at bounding box center [391, 209] width 5 height 9
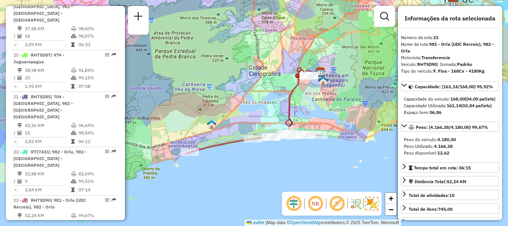
click at [316, 165] on div "Janela de atendimento Grade de atendimento Capacidade Transportadoras Veículos …" at bounding box center [254, 113] width 508 height 226
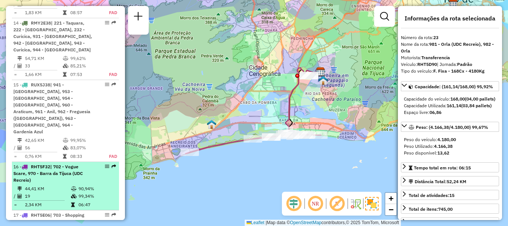
click at [38, 163] on div "16 - RHT5F32 | 702 - Vogue Scare, 970 - Barra da Tijuca (UDC Recreio)" at bounding box center [52, 173] width 79 height 20
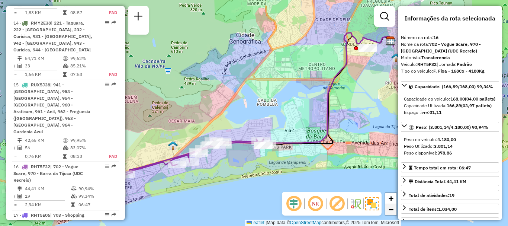
click at [390, 212] on span "−" at bounding box center [391, 209] width 5 height 9
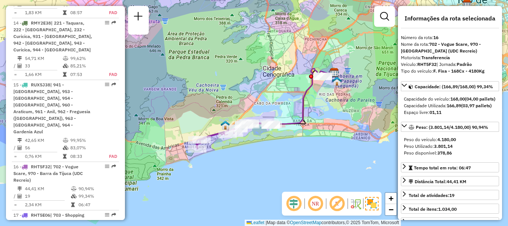
drag, startPoint x: 271, startPoint y: 148, endPoint x: 284, endPoint y: 144, distance: 12.9
click at [284, 144] on div "Janela de atendimento Grade de atendimento Capacidade Transportadoras Veículos …" at bounding box center [254, 113] width 508 height 226
